Goal: Information Seeking & Learning: Learn about a topic

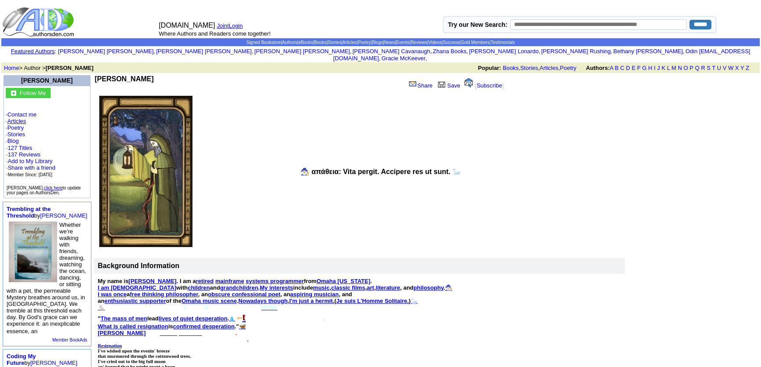
click at [12, 118] on link "Articles" at bounding box center [16, 121] width 19 height 7
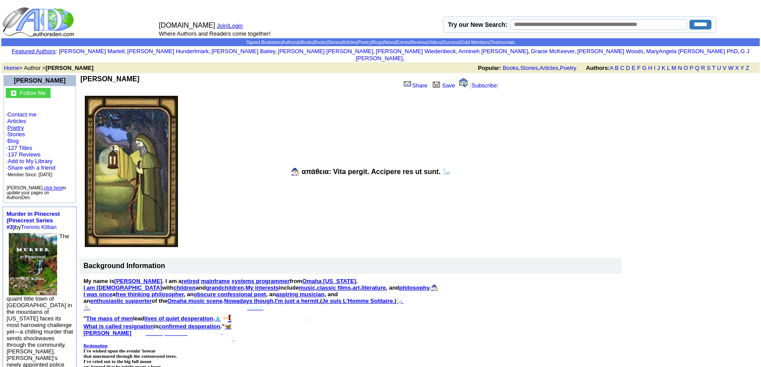
click at [23, 124] on link "Poetry" at bounding box center [15, 127] width 17 height 7
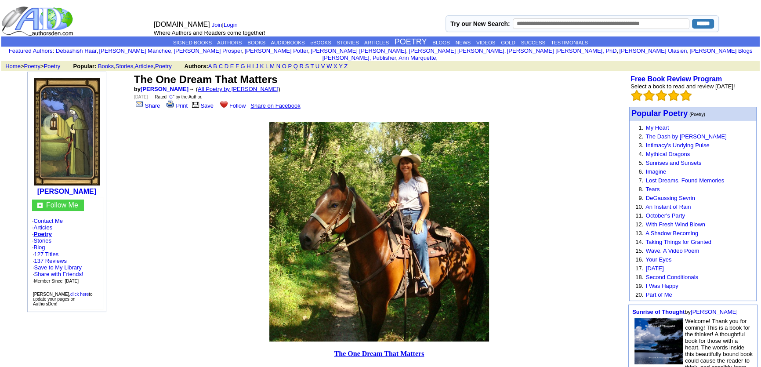
click at [231, 86] on link "All Poetry by [PERSON_NAME]" at bounding box center [238, 89] width 81 height 7
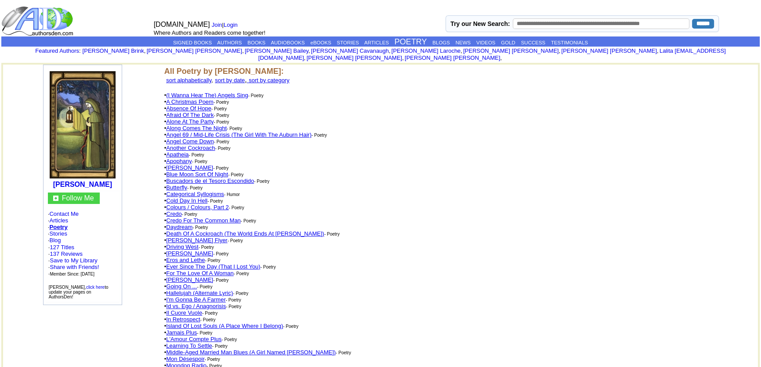
click at [234, 92] on link "(I Wanna Hear The) Angels Sing" at bounding box center [207, 95] width 82 height 7
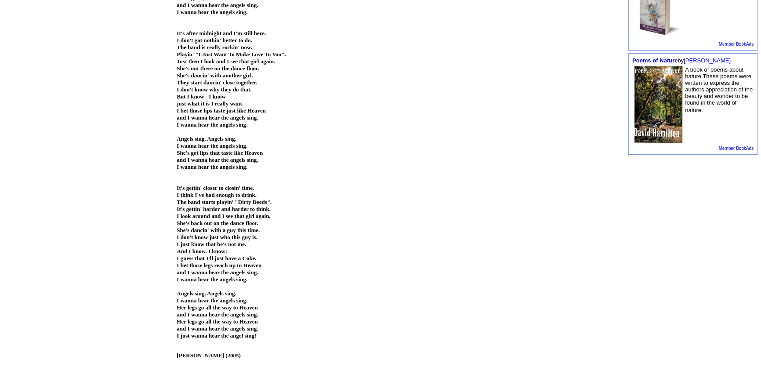
scroll to position [439, 0]
